Goal: Find specific page/section: Find specific page/section

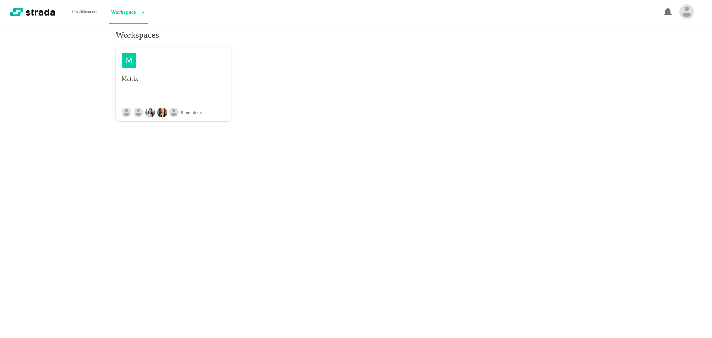
click at [156, 92] on div "M Matrix 8 members" at bounding box center [173, 84] width 115 height 74
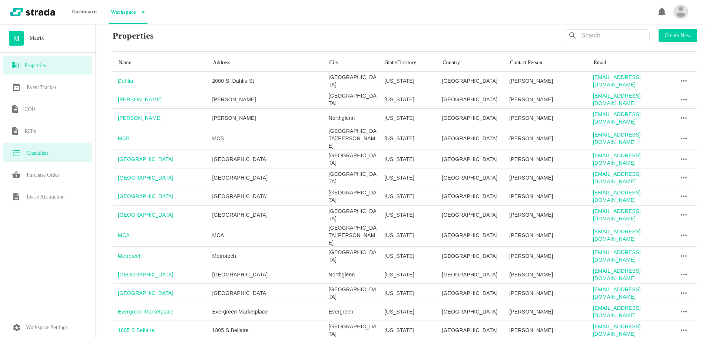
click at [38, 147] on div "Checklists" at bounding box center [47, 152] width 89 height 19
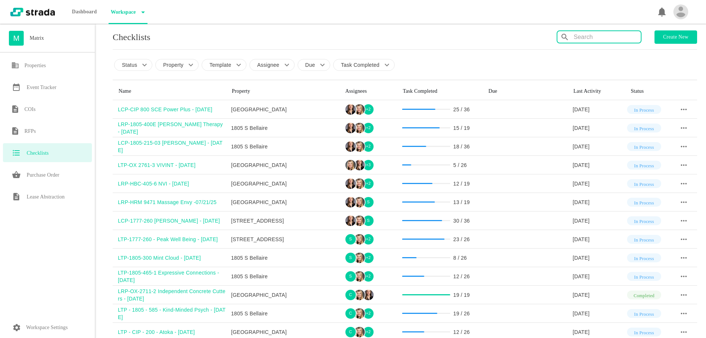
click at [596, 40] on input "text" at bounding box center [607, 37] width 67 height 12
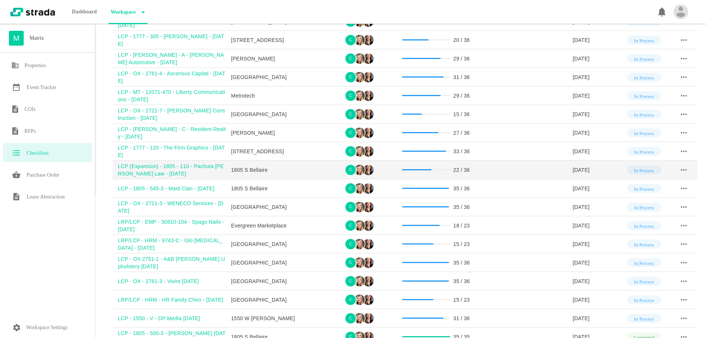
scroll to position [148, 0]
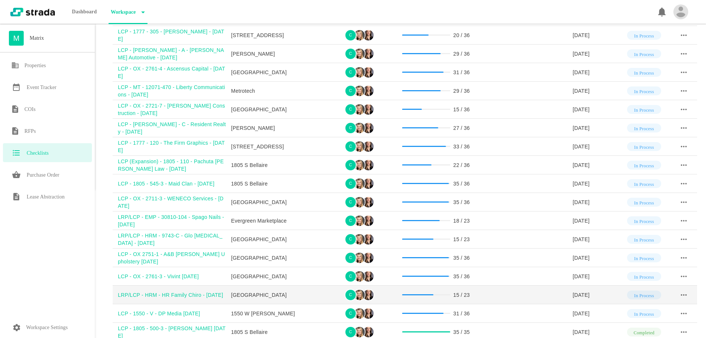
type input "LCP"
click at [186, 296] on div "LRP/LCP - HRM - HR Family Chiro - [DATE]" at bounding box center [172, 294] width 108 height 7
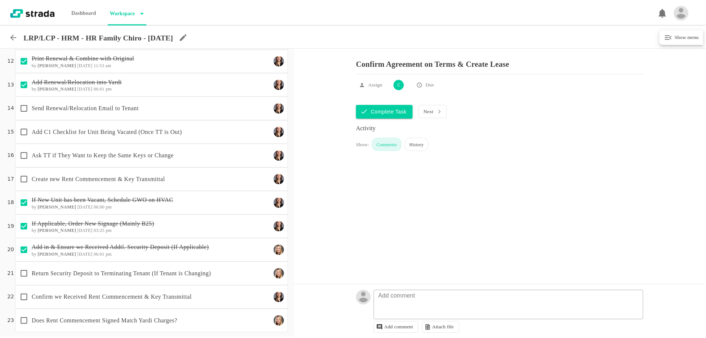
scroll to position [269, 0]
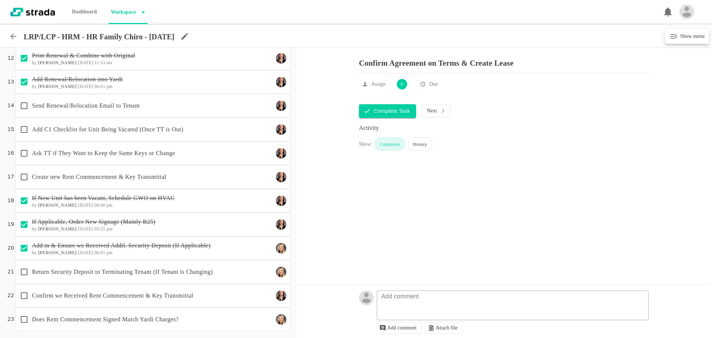
click at [13, 34] on icon at bounding box center [13, 36] width 6 height 6
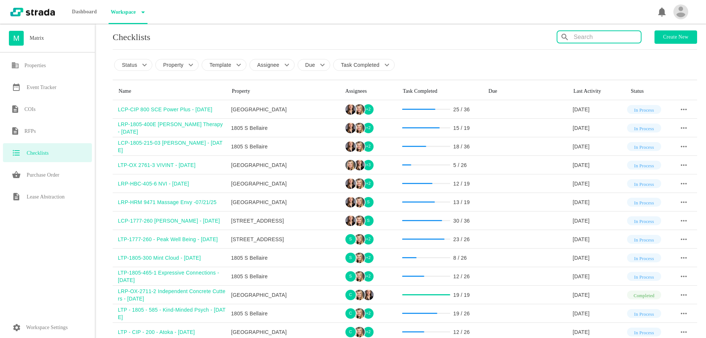
click at [610, 36] on input "text" at bounding box center [607, 37] width 67 height 12
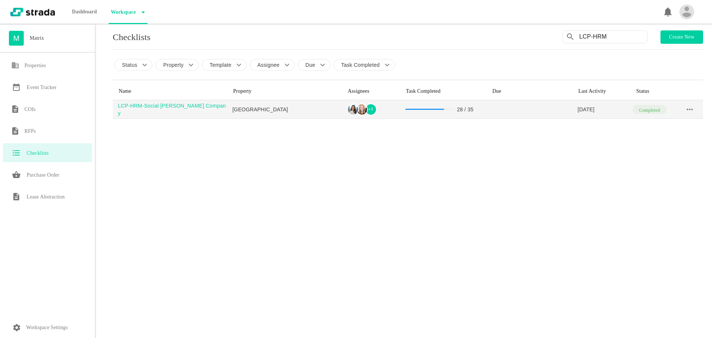
type input "LCP-HRM"
click at [362, 109] on img at bounding box center [362, 109] width 10 height 10
click at [164, 109] on div "LCP-HRM-Social [PERSON_NAME] Company" at bounding box center [172, 109] width 109 height 15
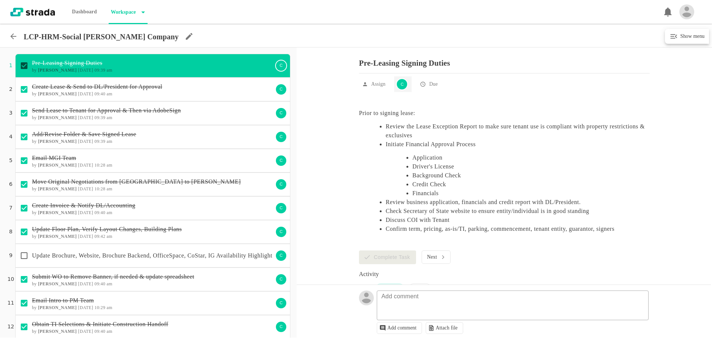
click at [405, 87] on div "C" at bounding box center [402, 84] width 12 height 12
click at [16, 34] on div at bounding box center [356, 169] width 712 height 338
click at [13, 36] on icon at bounding box center [13, 36] width 9 height 9
